Goal: Task Accomplishment & Management: Use online tool/utility

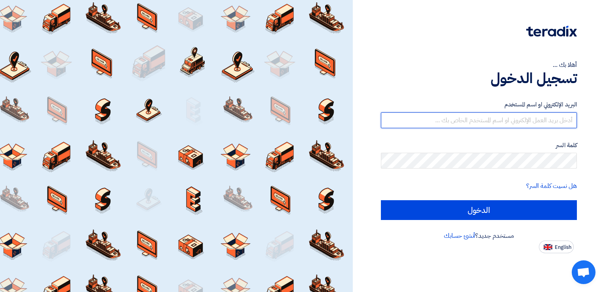
type input "[EMAIL_ADDRESS][DOMAIN_NAME]"
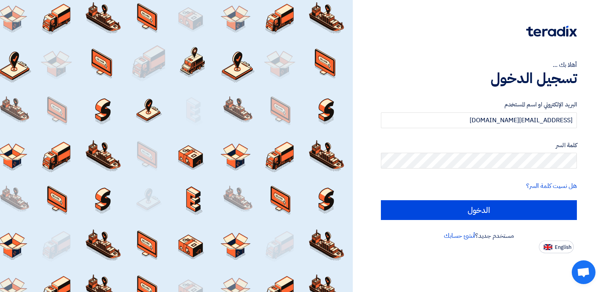
click at [499, 198] on form "البريد الإلكتروني او اسم المستخدم [EMAIL_ADDRESS][DOMAIN_NAME] كلمة السر هل نسي…" at bounding box center [479, 160] width 196 height 120
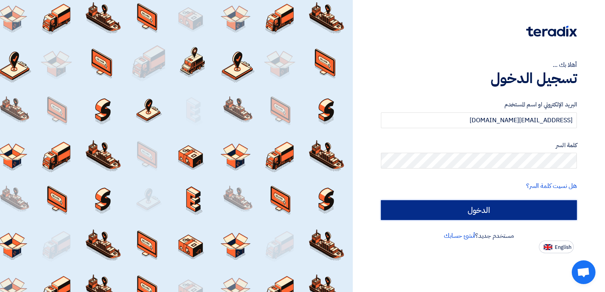
click at [493, 209] on input "الدخول" at bounding box center [479, 210] width 196 height 20
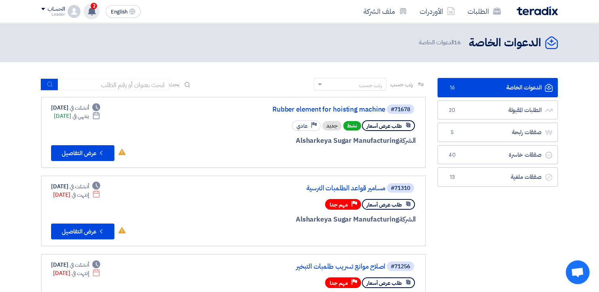
click at [89, 10] on icon at bounding box center [92, 11] width 9 height 9
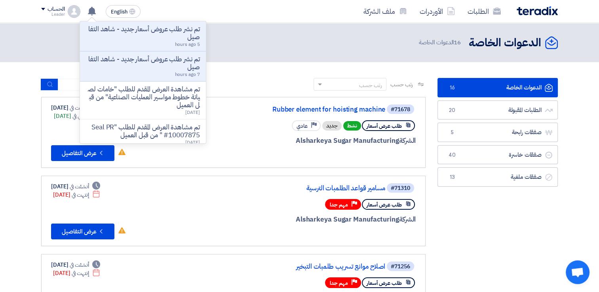
click at [169, 64] on p "تم نشر طلب عروض أسعار جديد - شاهد التفاصيل" at bounding box center [142, 63] width 113 height 16
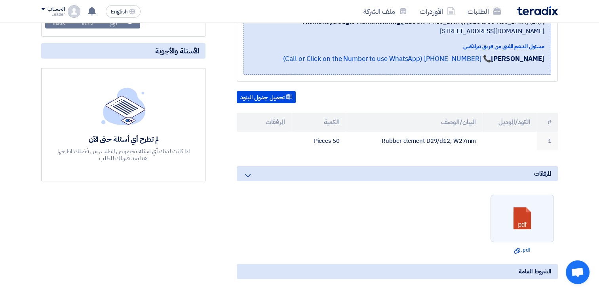
scroll to position [79, 0]
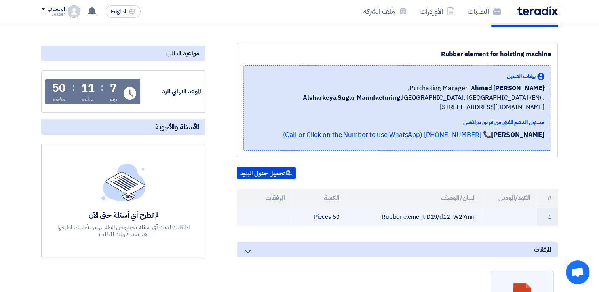
drag, startPoint x: 377, startPoint y: 214, endPoint x: 476, endPoint y: 213, distance: 99.0
click at [476, 213] on td "Rubber element D29/d12, W27mm" at bounding box center [414, 217] width 137 height 19
drag, startPoint x: 476, startPoint y: 213, endPoint x: 464, endPoint y: 215, distance: 11.7
copy td "Rubber element D29/d12, W27mm"
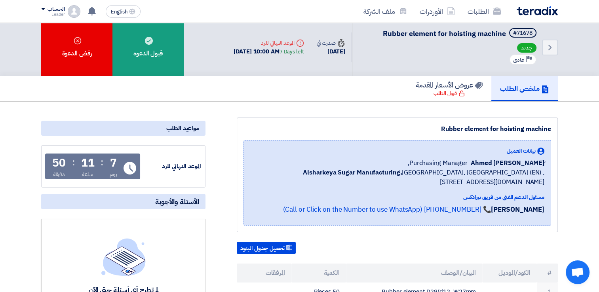
scroll to position [0, 0]
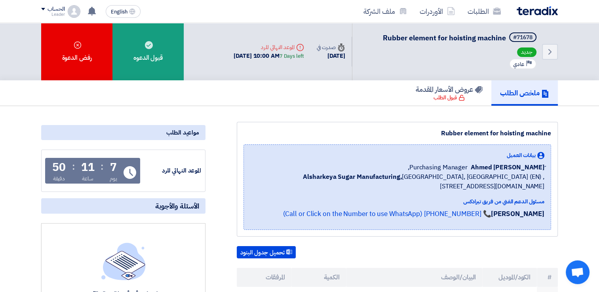
click at [537, 82] on link "ملخص الطلب" at bounding box center [524, 92] width 67 height 25
click at [551, 53] on icon "Back" at bounding box center [550, 52] width 10 height 10
